Goal: Use online tool/utility: Use online tool/utility

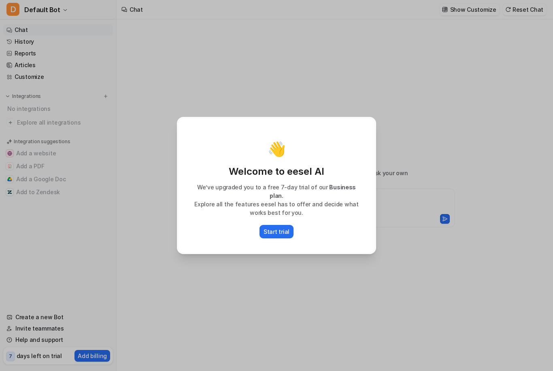
type textarea "**********"
click at [278, 227] on p "Start trial" at bounding box center [276, 231] width 26 height 8
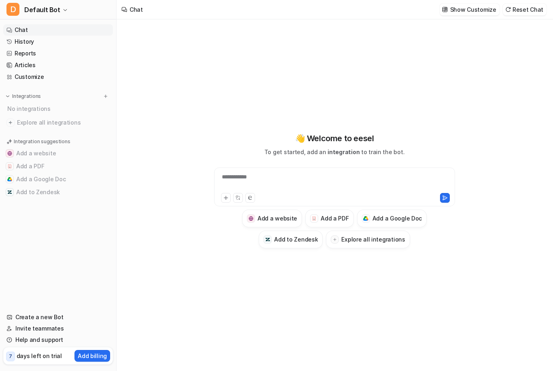
click at [292, 248] on button "Add to Zendesk" at bounding box center [290, 240] width 64 height 18
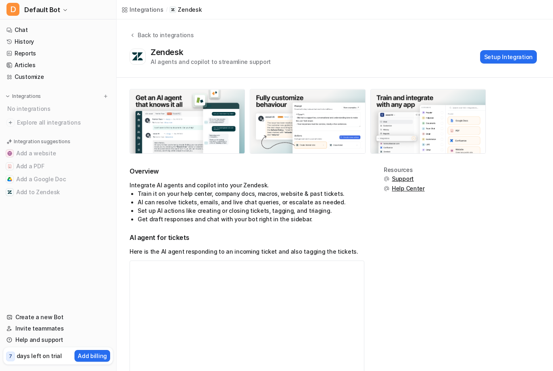
click at [22, 317] on link "Create a new Bot" at bounding box center [58, 316] width 110 height 11
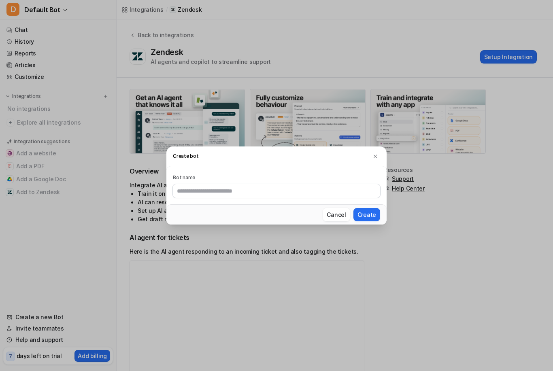
click at [370, 158] on button at bounding box center [375, 156] width 10 height 10
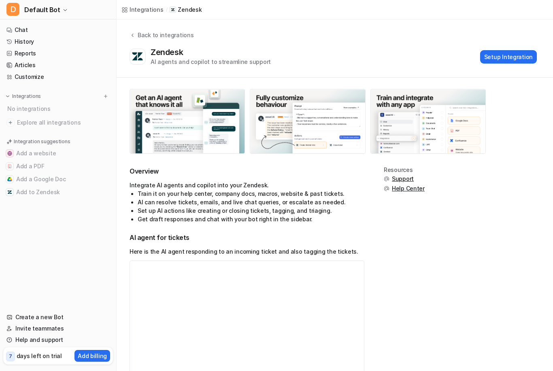
click at [18, 78] on link "Customize" at bounding box center [58, 76] width 110 height 11
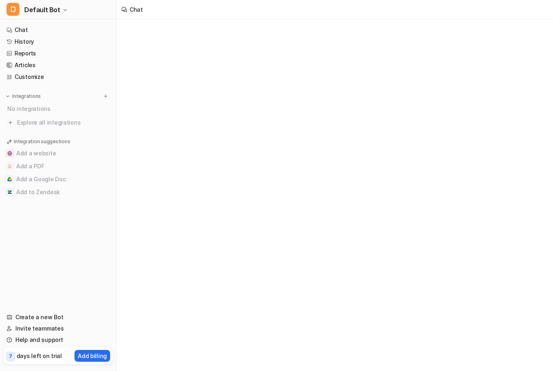
click at [41, 81] on link "Customize" at bounding box center [58, 76] width 110 height 11
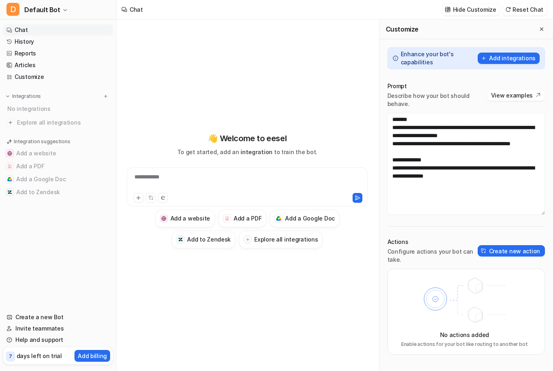
click at [506, 246] on button "Create new action" at bounding box center [510, 250] width 67 height 11
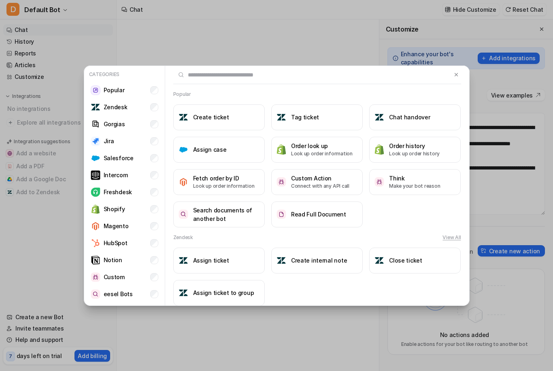
click at [109, 112] on li "Zendesk" at bounding box center [124, 107] width 74 height 16
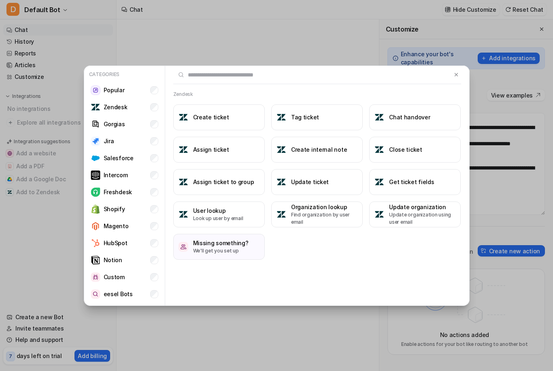
click at [323, 184] on h3 "Update ticket" at bounding box center [310, 182] width 38 height 8
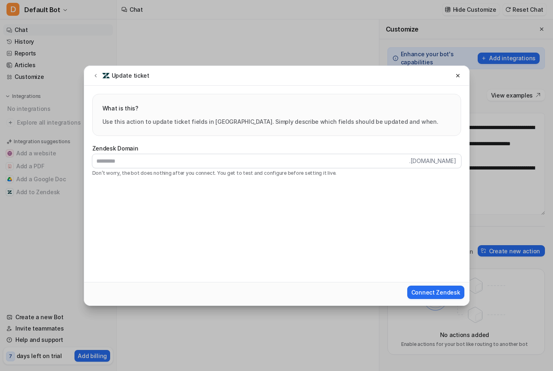
click at [95, 79] on button at bounding box center [96, 76] width 10 height 10
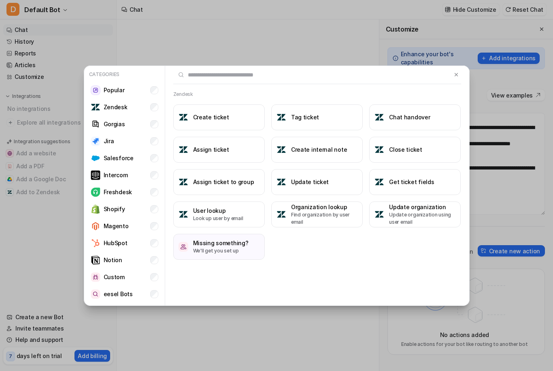
click at [117, 275] on p "Custom" at bounding box center [114, 277] width 21 height 8
click at [113, 277] on p "Custom" at bounding box center [114, 277] width 21 height 8
click at [312, 141] on button "Create internal note" at bounding box center [316, 150] width 91 height 26
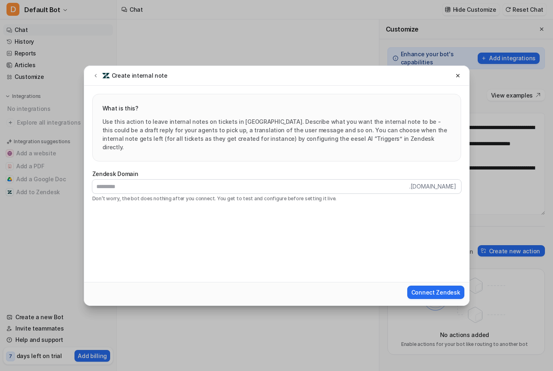
click at [98, 78] on icon at bounding box center [96, 75] width 6 height 6
